Goal: Task Accomplishment & Management: Manage account settings

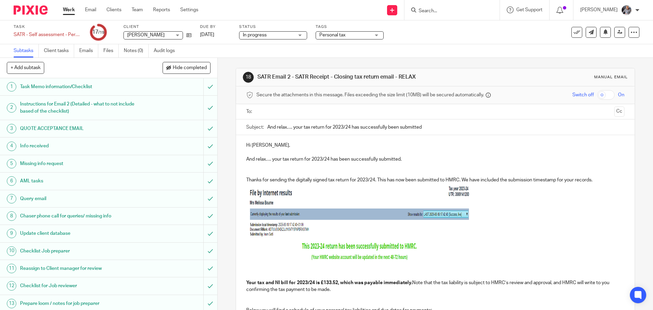
click at [305, 113] on input "text" at bounding box center [435, 112] width 353 height 8
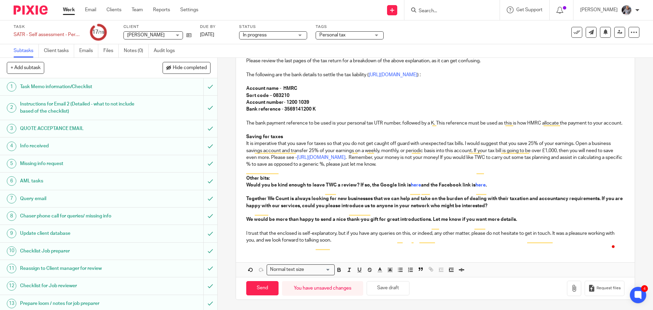
scroll to position [380, 0]
click at [260, 292] on input "Send" at bounding box center [262, 288] width 32 height 15
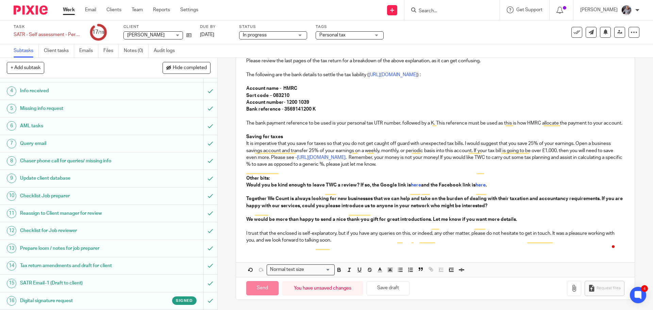
scroll to position [114, 0]
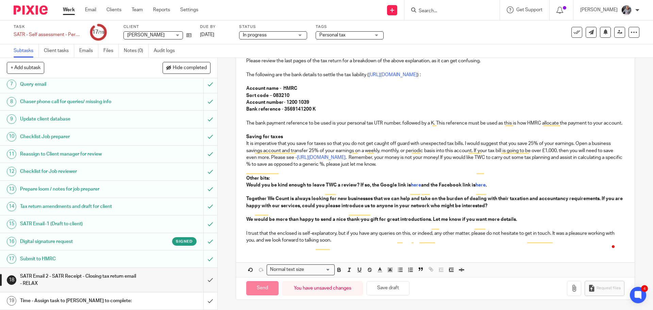
type input "Sent"
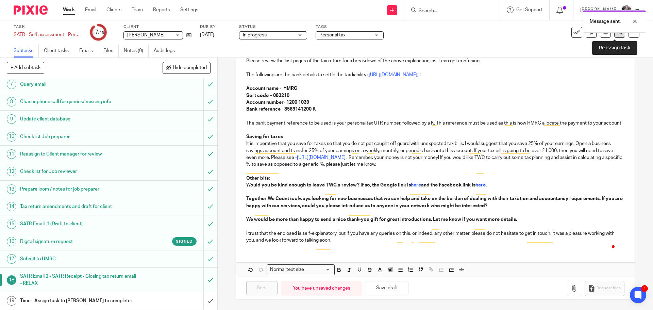
click at [616, 35] on link at bounding box center [620, 32] width 11 height 11
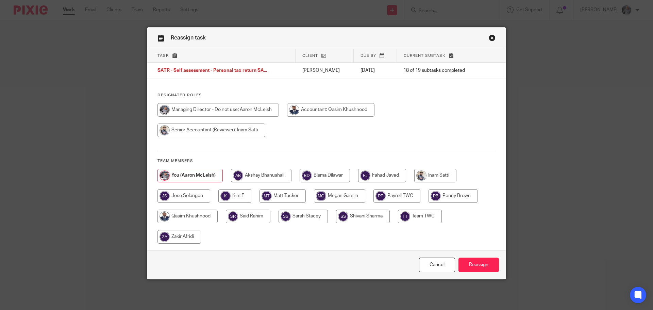
click at [325, 177] on input "radio" at bounding box center [325, 176] width 50 height 14
radio input "true"
click at [474, 262] on input "Reassign" at bounding box center [479, 265] width 40 height 15
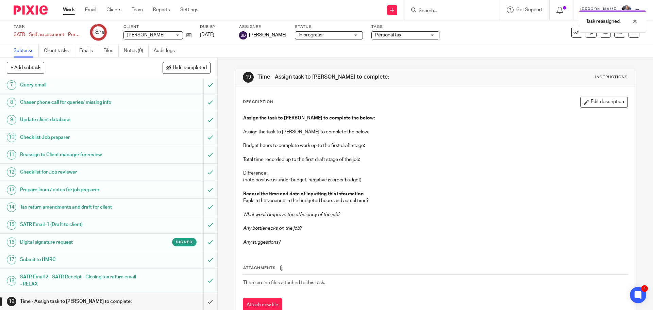
scroll to position [114, 0]
click at [57, 278] on h1 "SATR Email 2 - SATR Receipt - Closing tax return email - RELAX" at bounding box center [79, 279] width 118 height 17
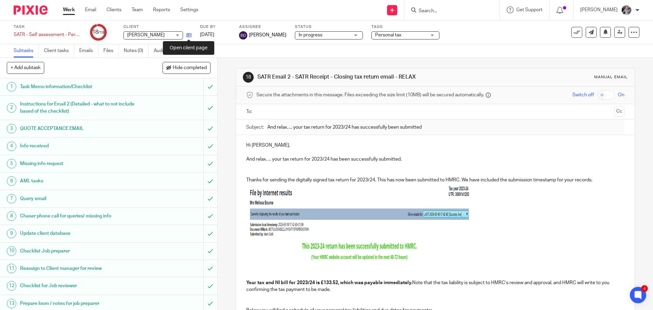
click at [190, 35] on icon at bounding box center [188, 35] width 5 height 5
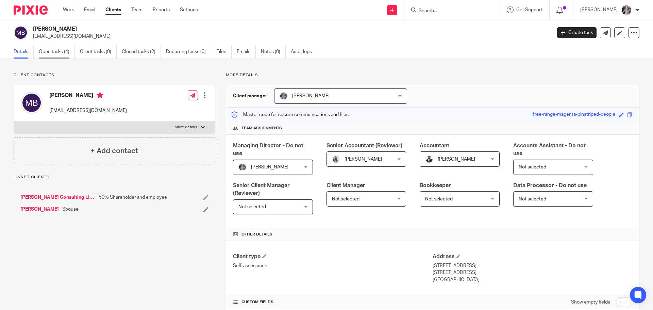
click at [45, 50] on link "Open tasks (4)" at bounding box center [57, 51] width 36 height 13
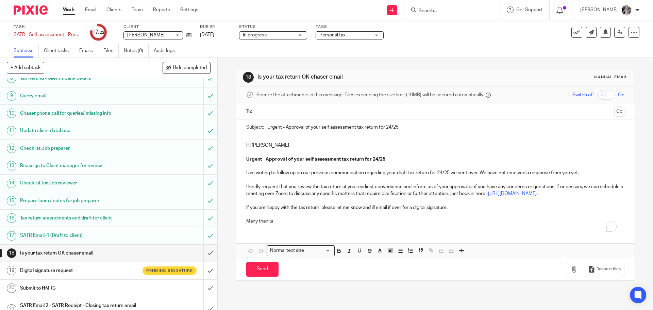
scroll to position [180, 0]
